Goal: Task Accomplishment & Management: Manage account settings

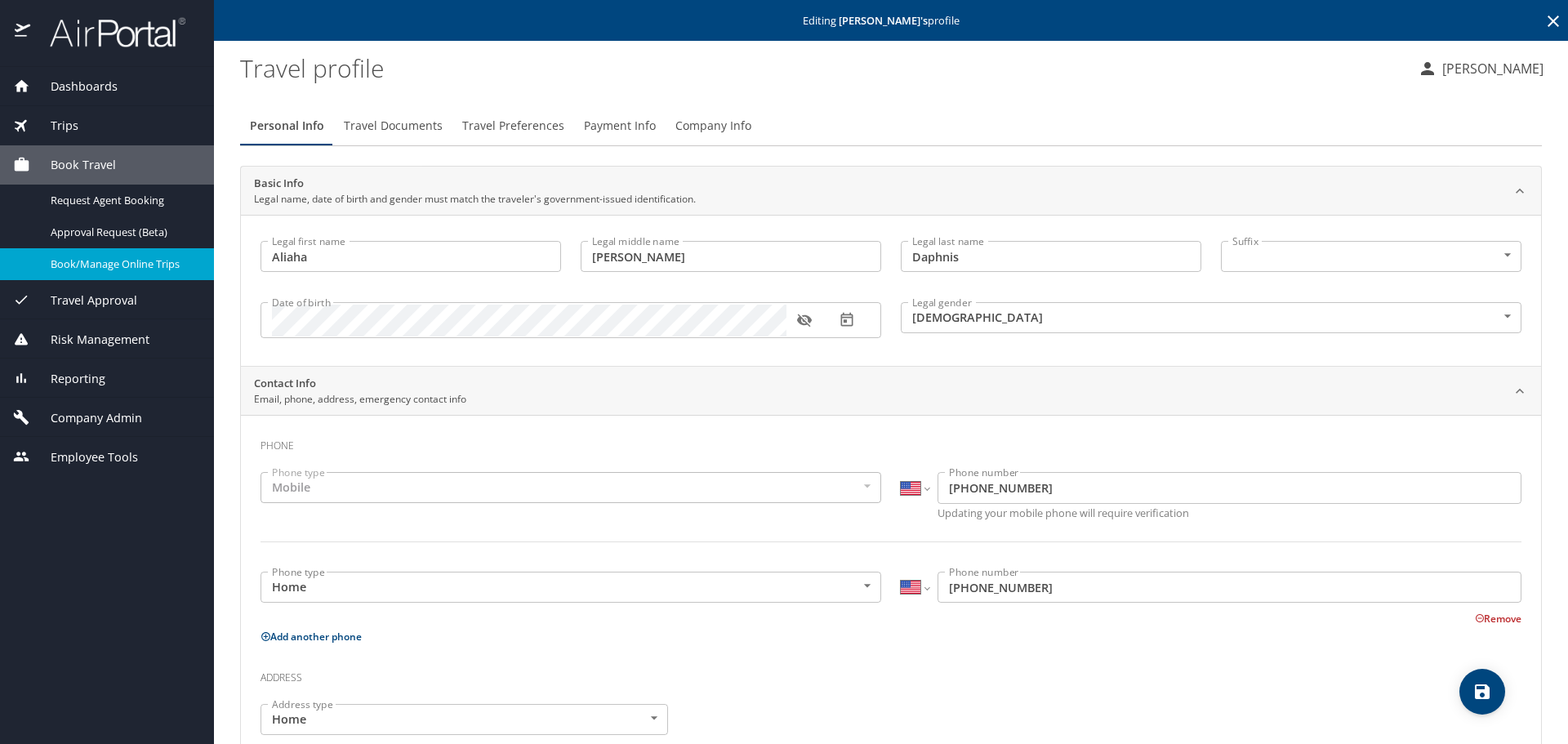
select select "US"
click at [101, 413] on span "Company Admin" at bounding box center [86, 418] width 112 height 18
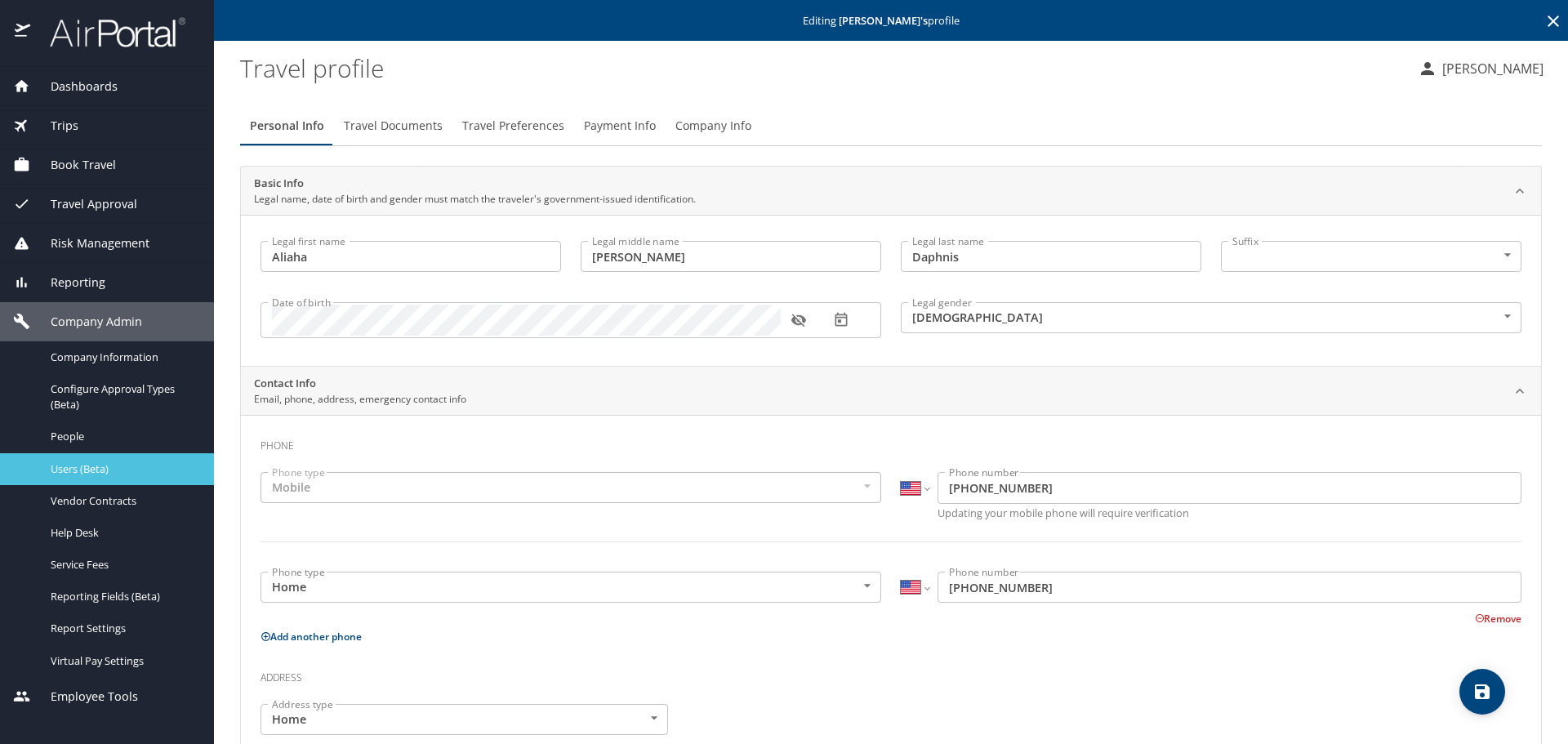
click at [114, 464] on span "Users (Beta)" at bounding box center [122, 469] width 143 height 16
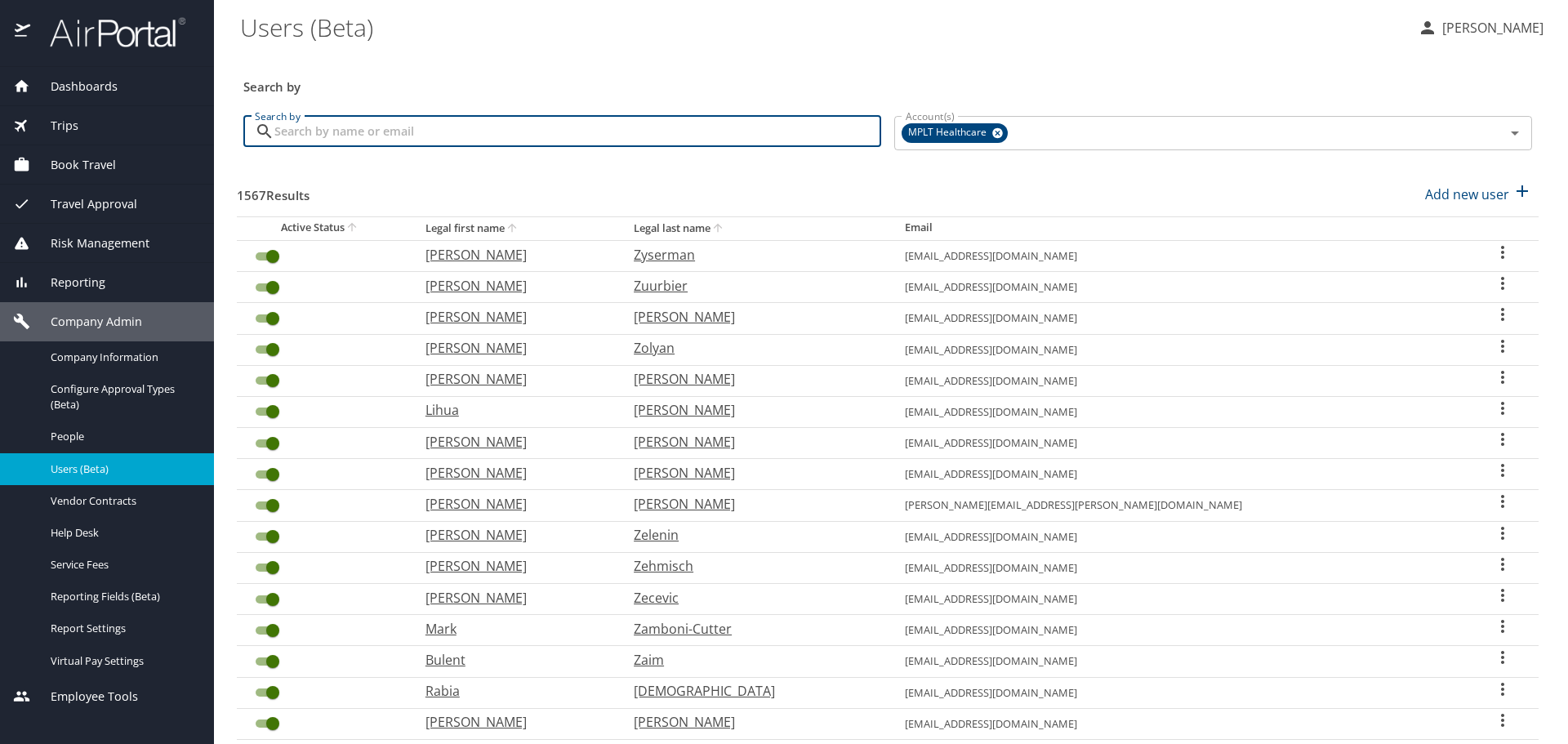
click at [470, 119] on input "Search by" at bounding box center [578, 131] width 606 height 31
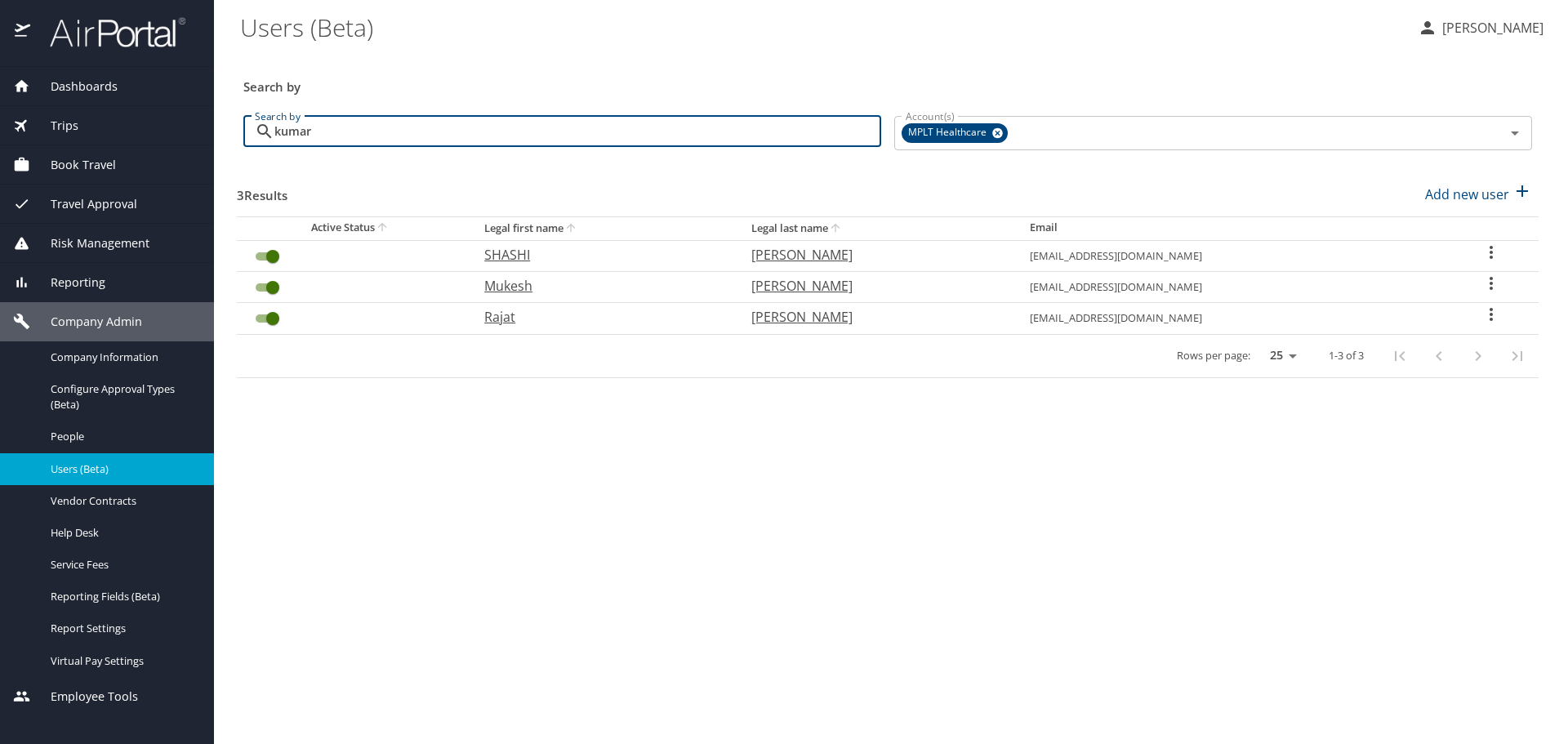
drag, startPoint x: 430, startPoint y: 140, endPoint x: 267, endPoint y: 137, distance: 163.0
click at [267, 137] on div "kumar Search by" at bounding box center [562, 131] width 638 height 31
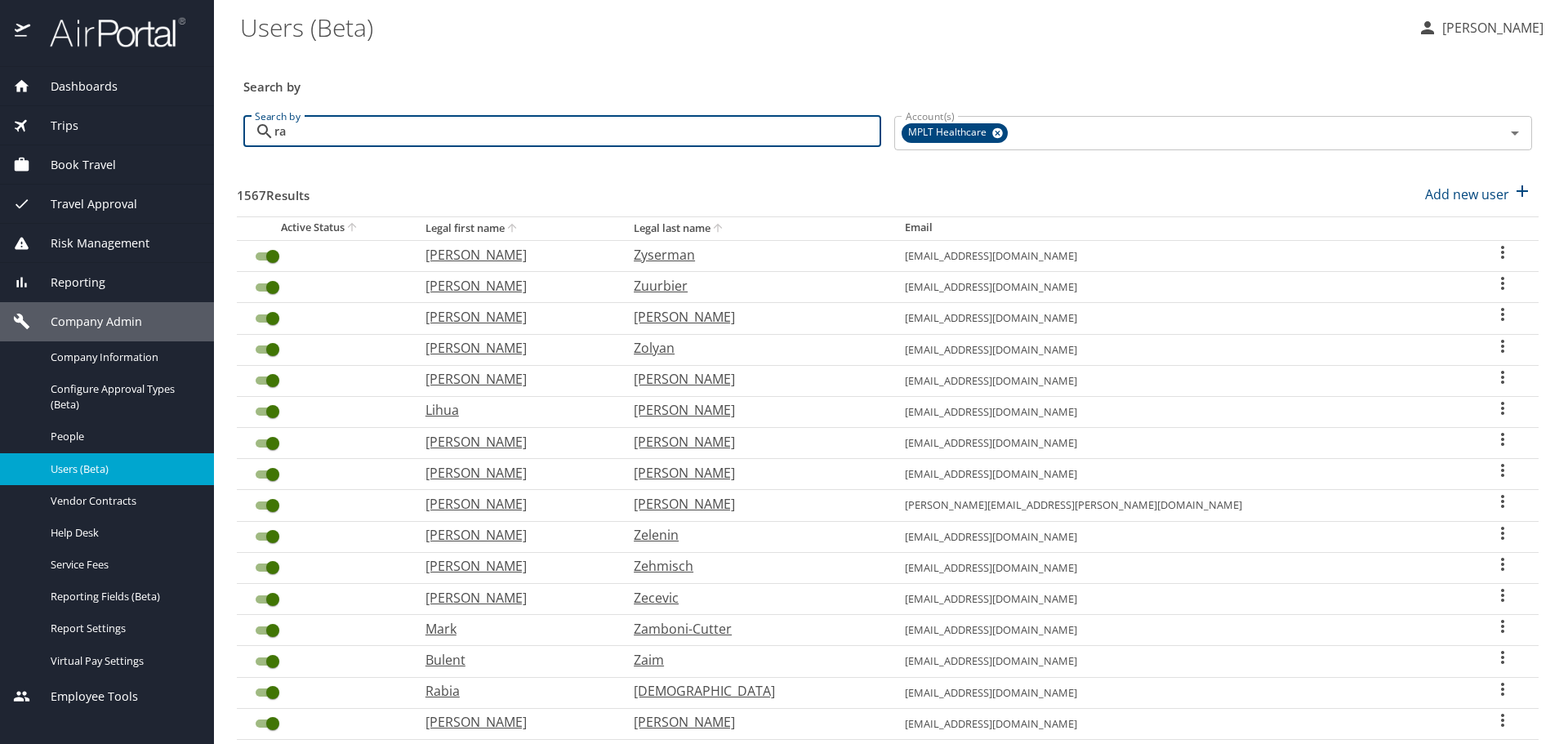
type input "rai"
checkbox input "false"
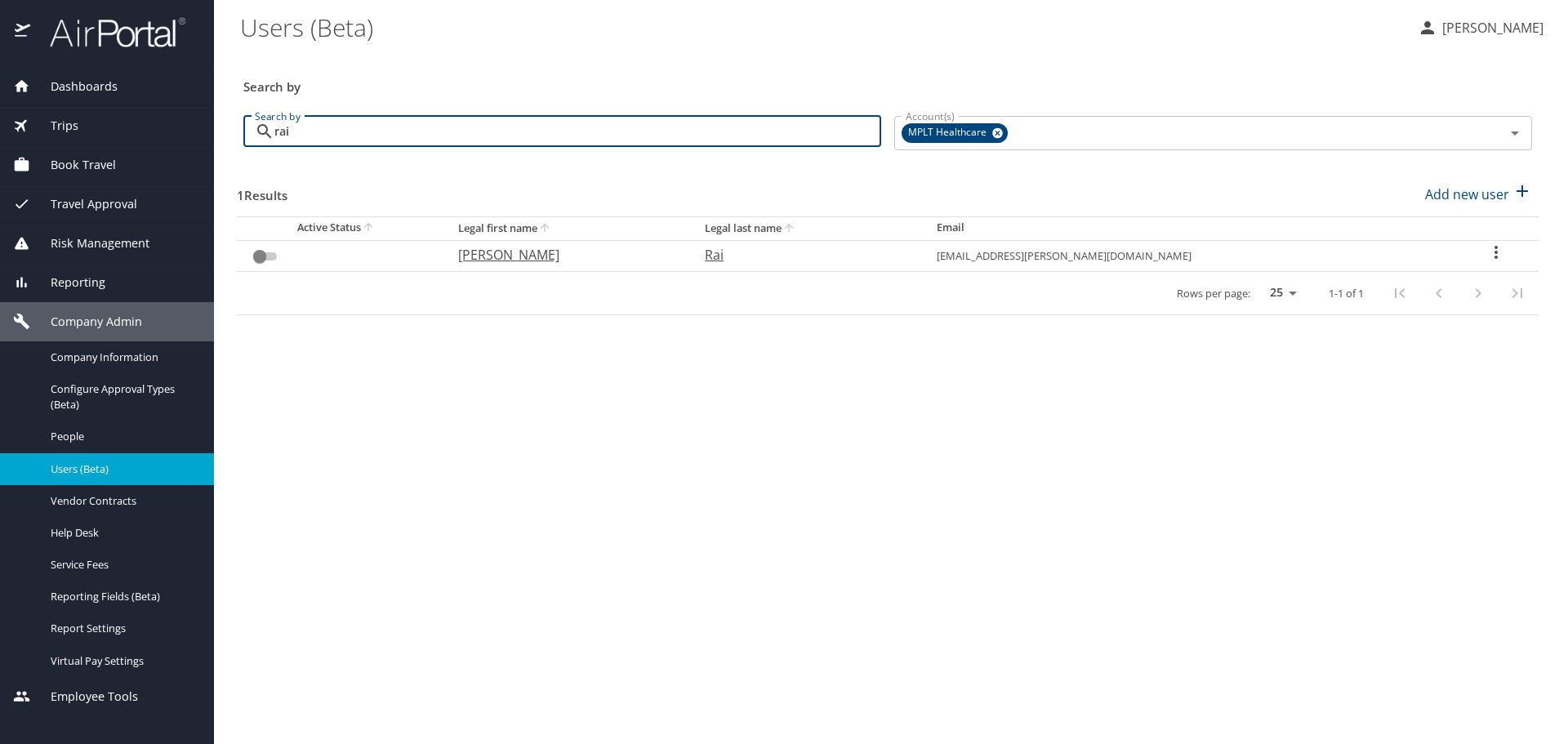
type input "rai"
click at [268, 255] on input "User Search Table" at bounding box center [260, 256] width 59 height 19
checkbox input "false"
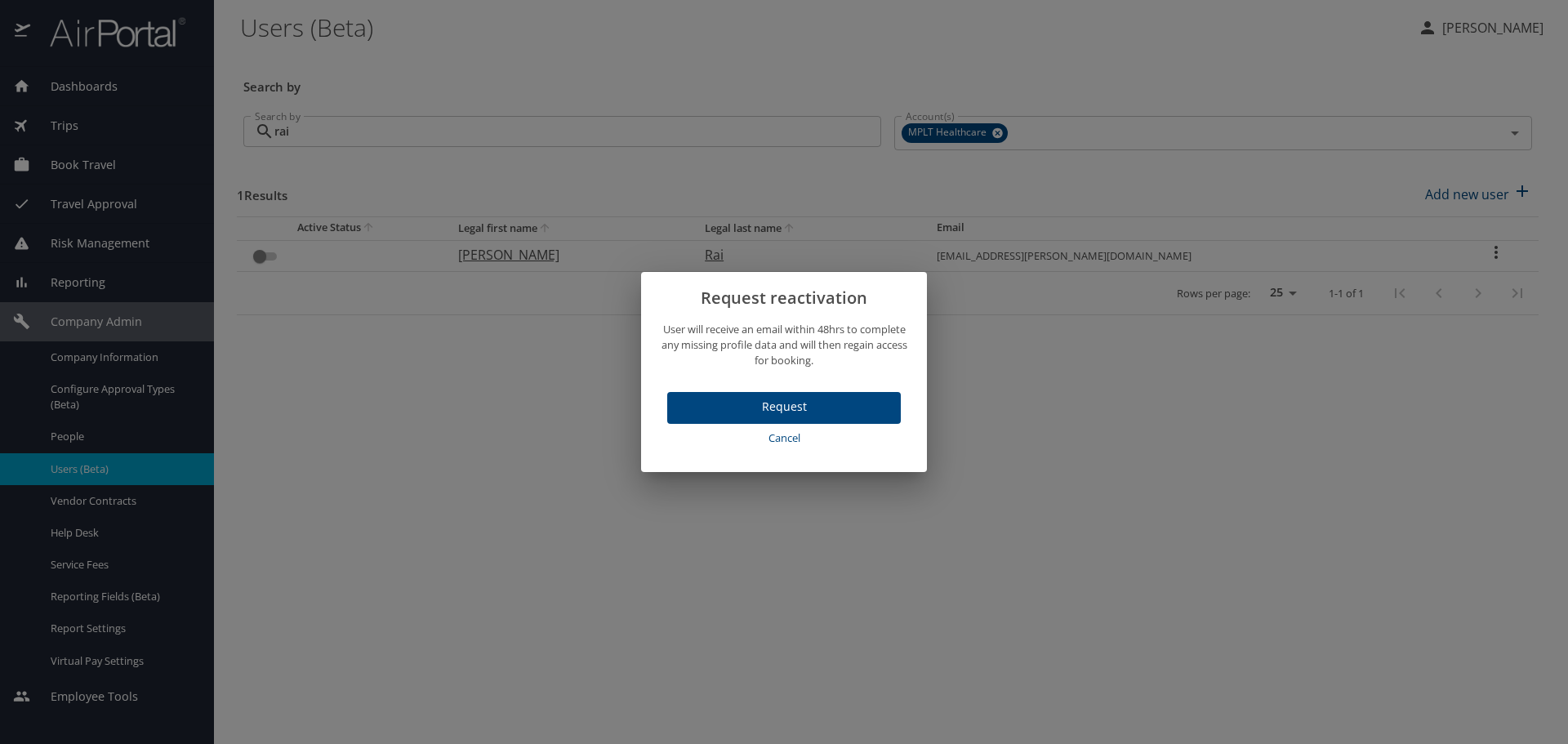
click at [770, 442] on span "Cancel" at bounding box center [784, 438] width 220 height 18
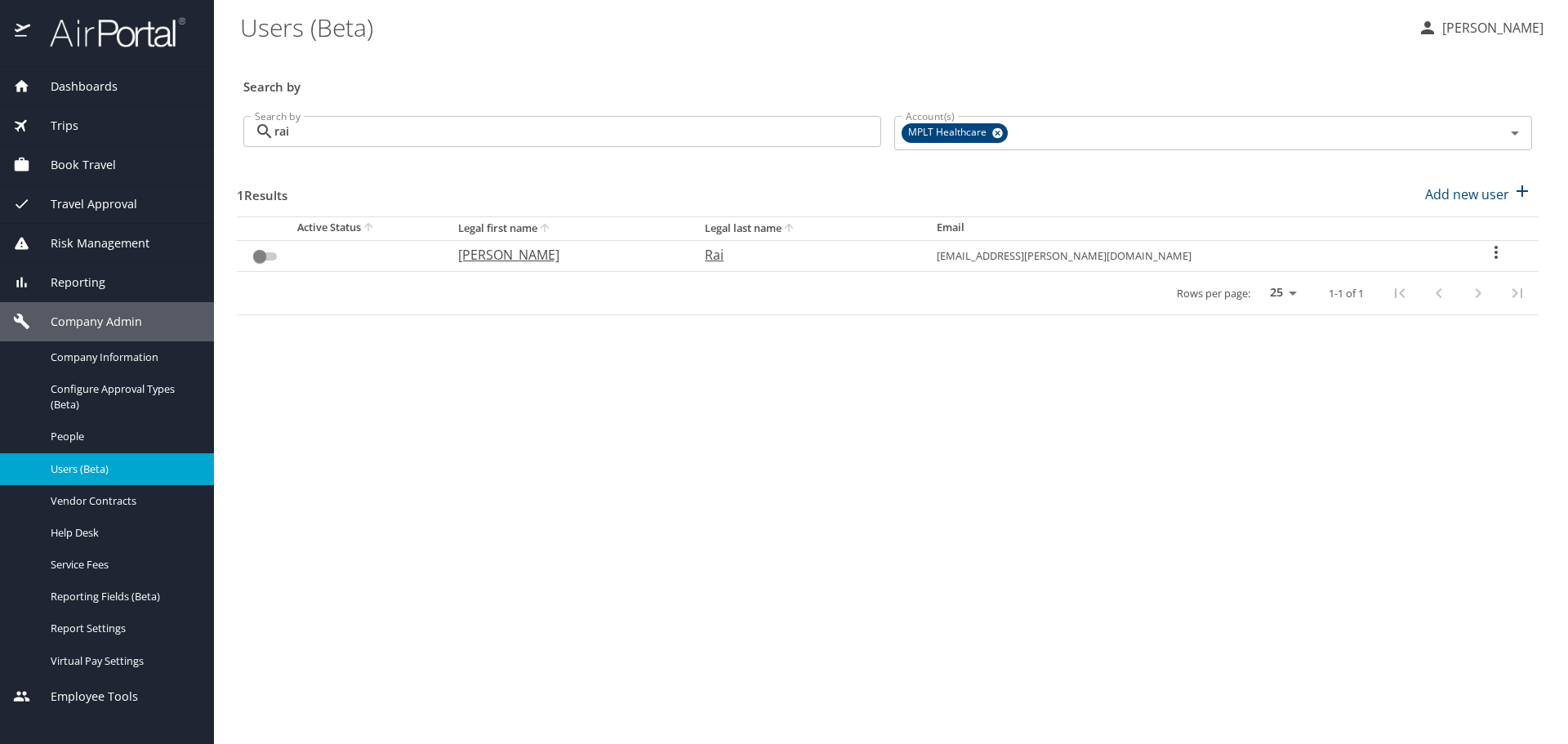
click at [552, 260] on p "[PERSON_NAME]" at bounding box center [566, 254] width 214 height 19
select select "US"
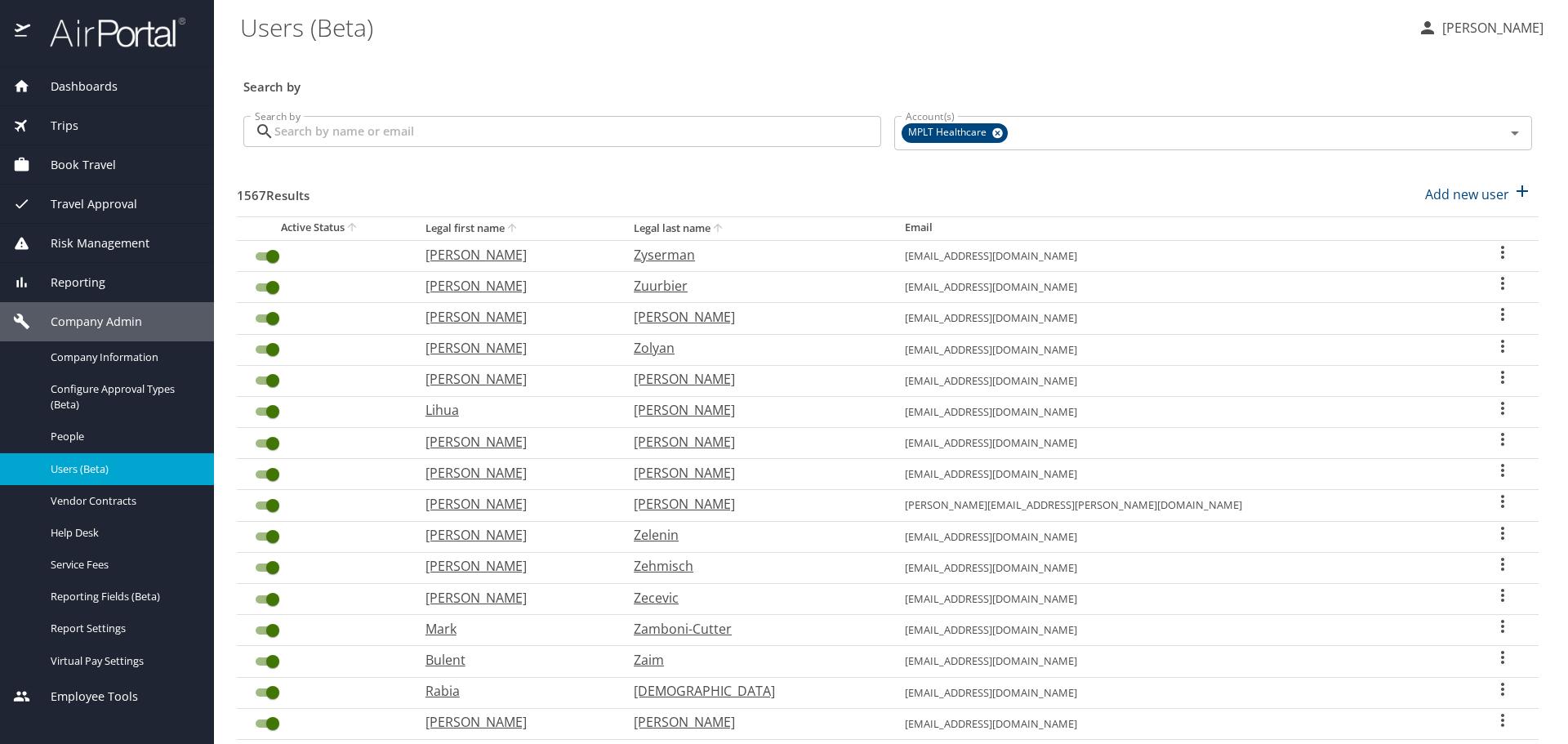
click at [355, 128] on input "Search by" at bounding box center [578, 131] width 606 height 31
